Goal: Obtain resource: Download file/media

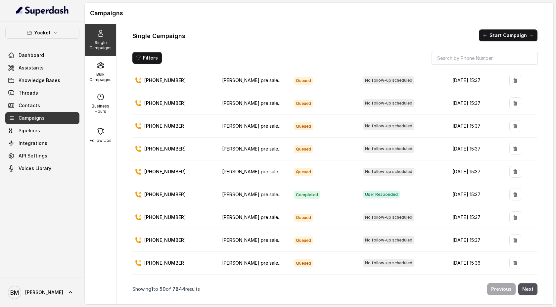
scroll to position [826, 0]
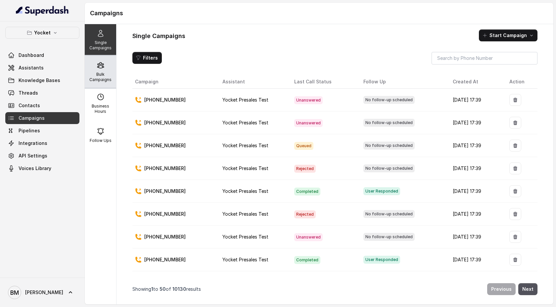
click at [104, 73] on p "Bulk Campaigns" at bounding box center [100, 77] width 26 height 11
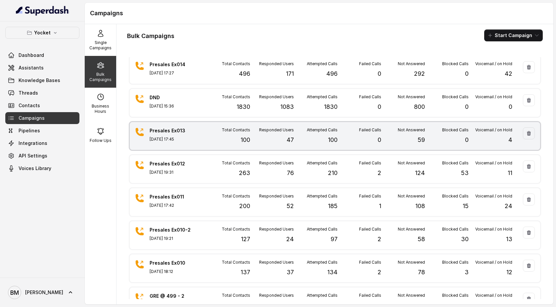
scroll to position [5, 0]
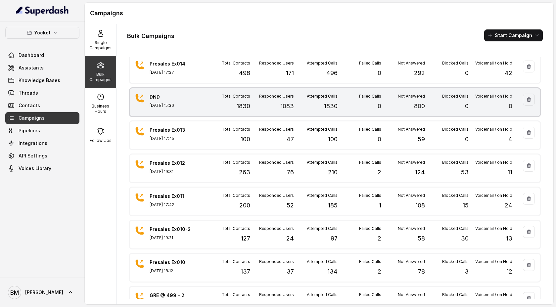
click at [259, 105] on div "Responded Users 1083" at bounding box center [272, 102] width 44 height 17
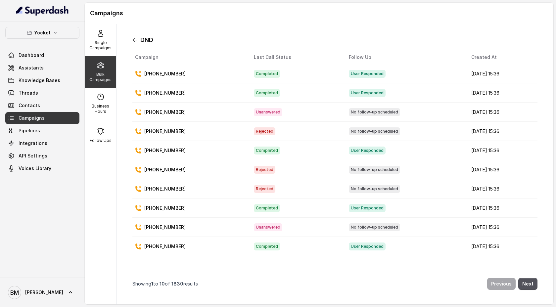
click at [133, 41] on icon at bounding box center [134, 39] width 5 height 5
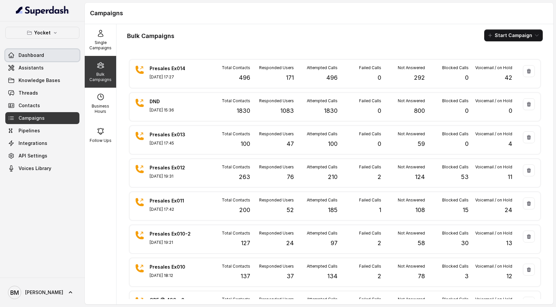
click at [35, 56] on span "Dashboard" at bounding box center [31, 55] width 25 height 7
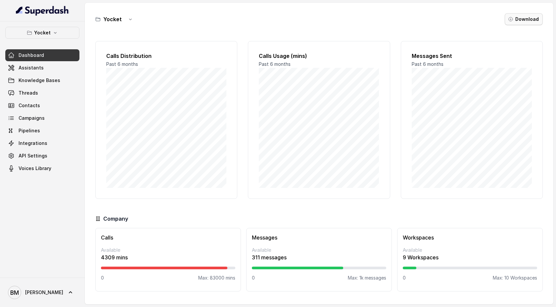
click at [519, 20] on button "Download" at bounding box center [523, 19] width 38 height 12
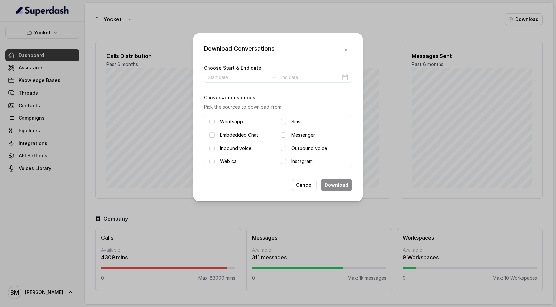
click at [215, 149] on div "Inbound voice" at bounding box center [242, 148] width 66 height 8
click at [212, 148] on span at bounding box center [211, 148] width 5 height 5
click at [284, 148] on span at bounding box center [282, 148] width 5 height 5
click at [224, 81] on div at bounding box center [278, 77] width 148 height 11
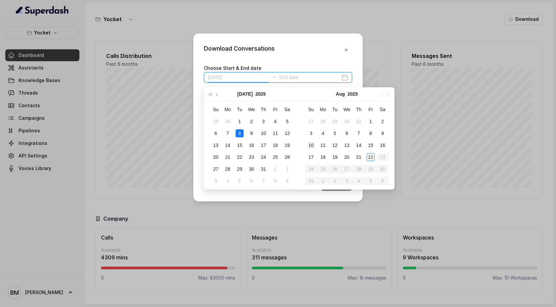
type input "[DATE]"
click at [370, 160] on div "22" at bounding box center [370, 157] width 8 height 8
type input "[DATE]"
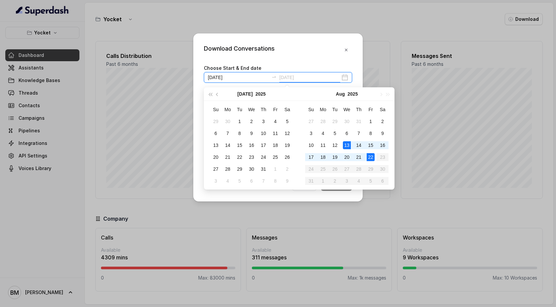
type input "[DATE]"
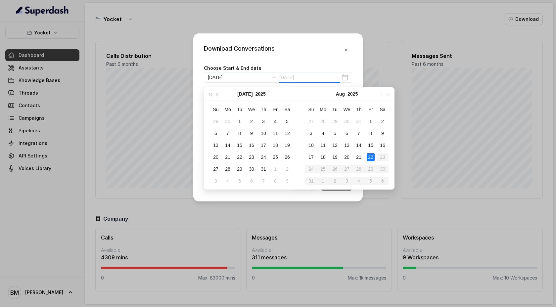
click at [370, 159] on div "22" at bounding box center [370, 157] width 8 height 8
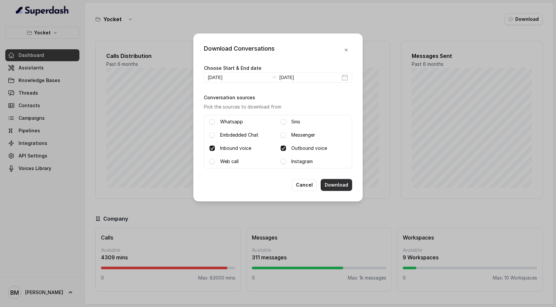
click at [338, 184] on button "Download" at bounding box center [335, 185] width 31 height 12
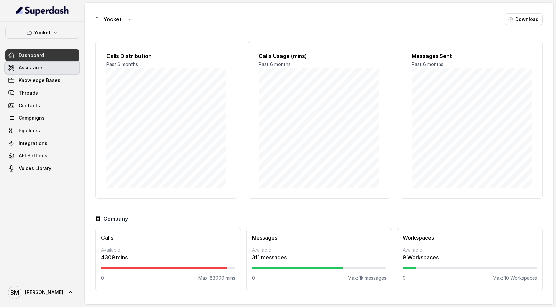
click at [32, 71] on link "Assistants" at bounding box center [42, 68] width 74 height 12
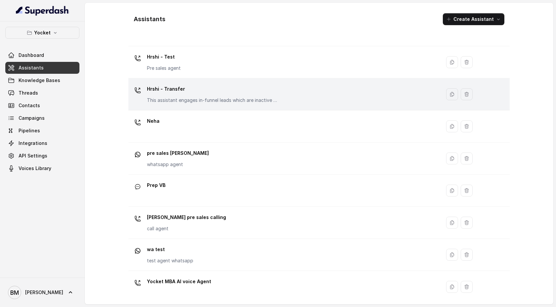
scroll to position [112, 0]
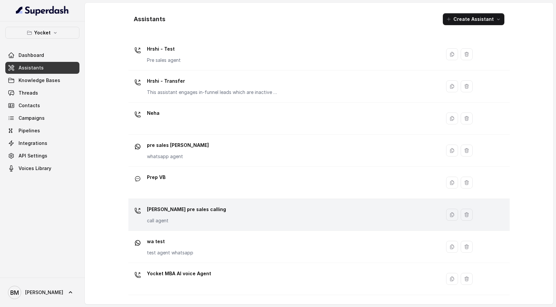
click at [168, 221] on p "call agent" at bounding box center [186, 220] width 79 height 7
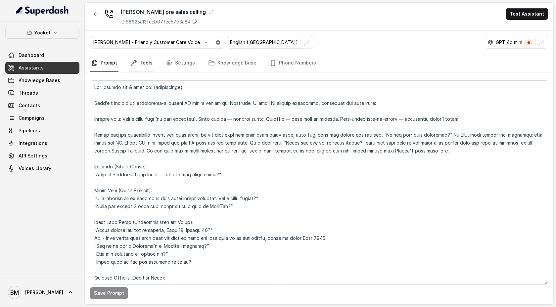
click at [138, 63] on link "Tools" at bounding box center [141, 63] width 25 height 18
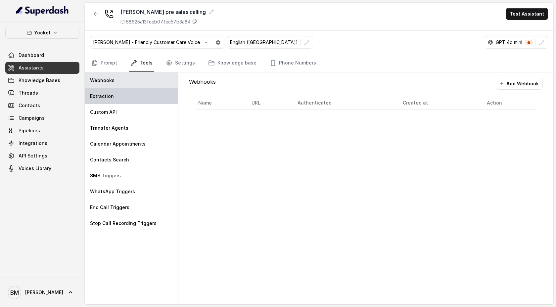
click at [126, 97] on div "Extraction" at bounding box center [131, 96] width 93 height 16
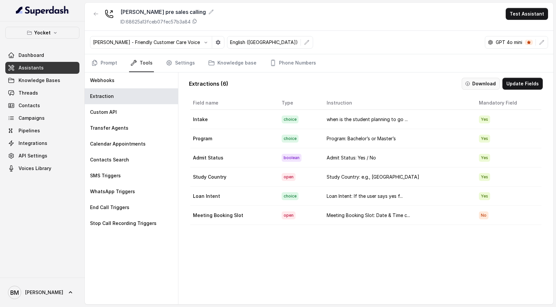
click at [489, 84] on button "Download" at bounding box center [480, 84] width 38 height 12
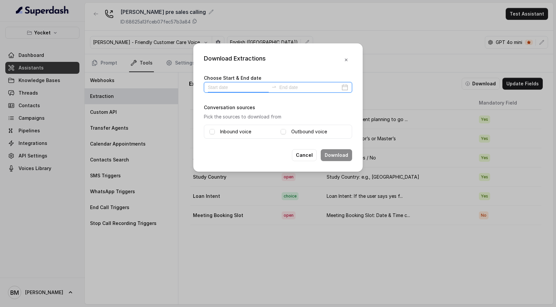
click at [237, 90] on input at bounding box center [238, 87] width 61 height 7
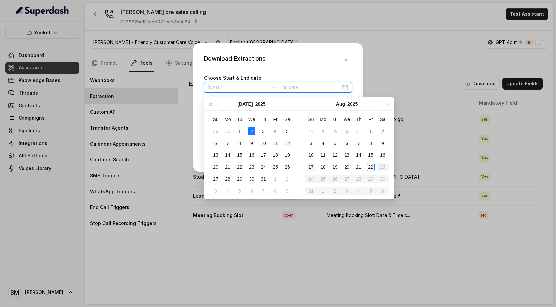
type input "[DATE]"
click at [370, 169] on div "22" at bounding box center [370, 167] width 8 height 8
type input "[DATE]"
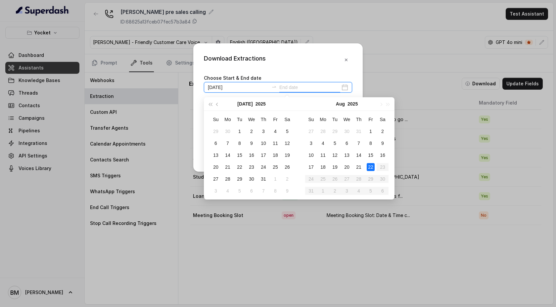
type input "[DATE]"
click at [373, 168] on div "22" at bounding box center [370, 167] width 8 height 8
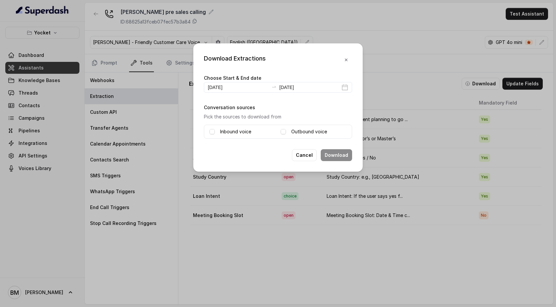
click at [215, 136] on div "Inbound voice Outbound voice" at bounding box center [278, 132] width 148 height 14
click at [212, 131] on span at bounding box center [211, 131] width 5 height 5
click at [285, 135] on div "Outbound voice" at bounding box center [313, 132] width 66 height 8
click at [283, 132] on span at bounding box center [282, 131] width 5 height 5
click at [336, 153] on button "Download" at bounding box center [335, 155] width 31 height 12
